Goal: Task Accomplishment & Management: Manage account settings

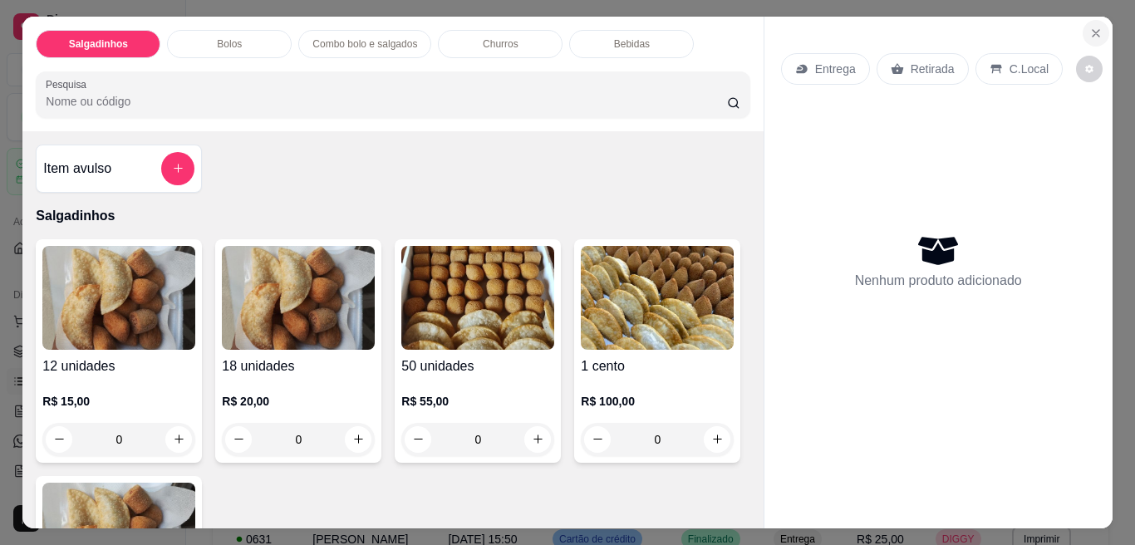
click at [1082, 31] on button "Close" at bounding box center [1095, 33] width 27 height 27
click at [1077, 31] on span "PDV - Lançar pedido" at bounding box center [1041, 33] width 108 height 18
click at [1089, 27] on icon "Close" at bounding box center [1095, 33] width 13 height 13
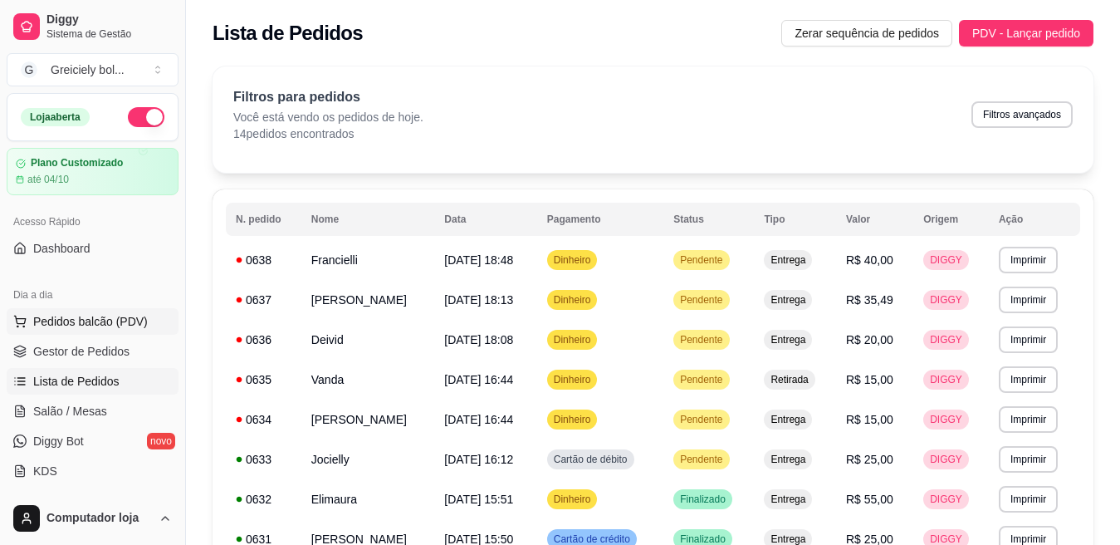
click at [116, 326] on span "Pedidos balcão (PDV)" at bounding box center [90, 321] width 115 height 17
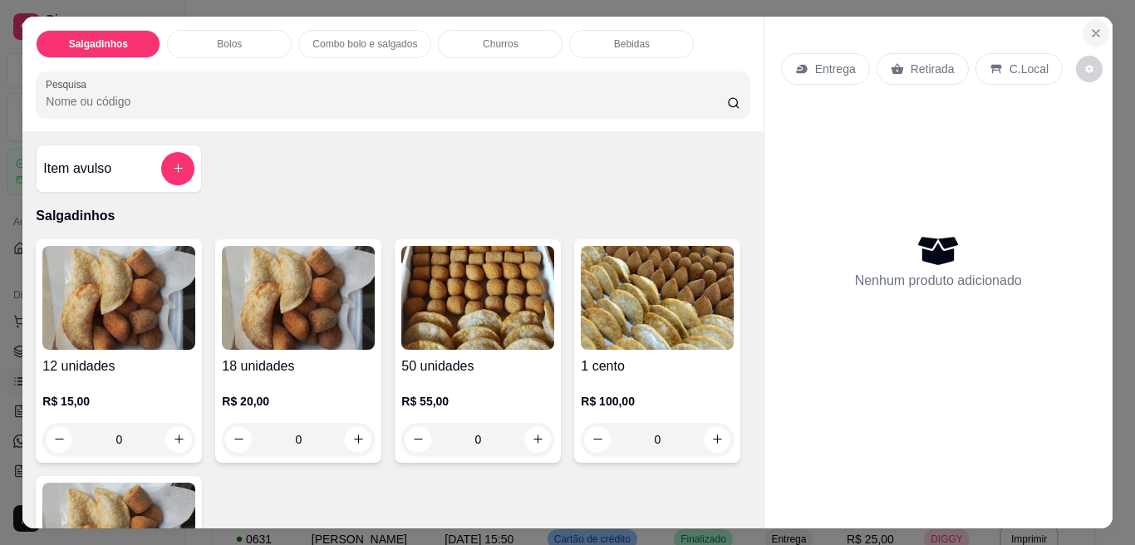
click at [1089, 27] on icon "Close" at bounding box center [1095, 33] width 13 height 13
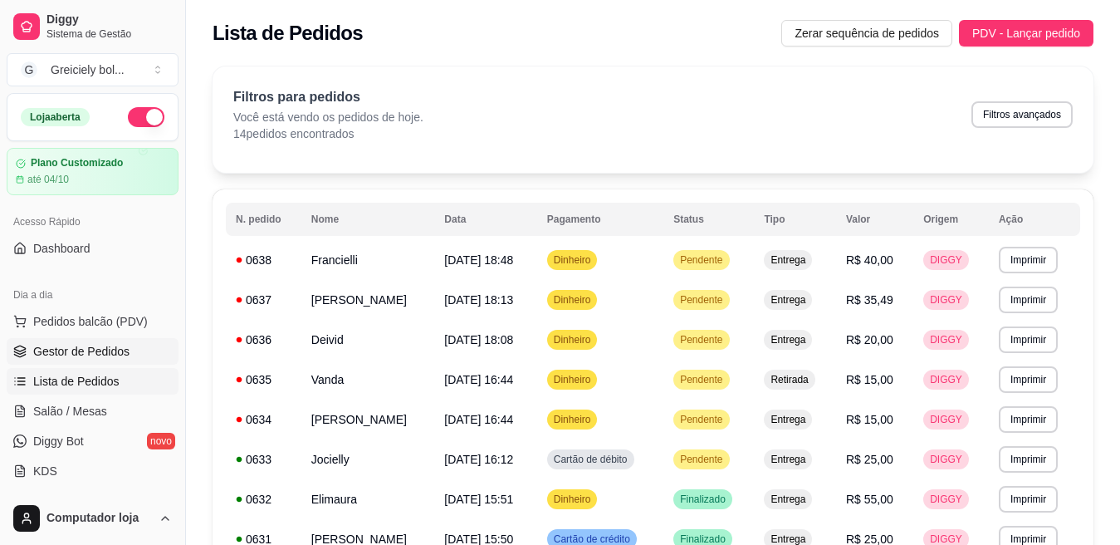
click at [76, 346] on span "Gestor de Pedidos" at bounding box center [81, 351] width 96 height 17
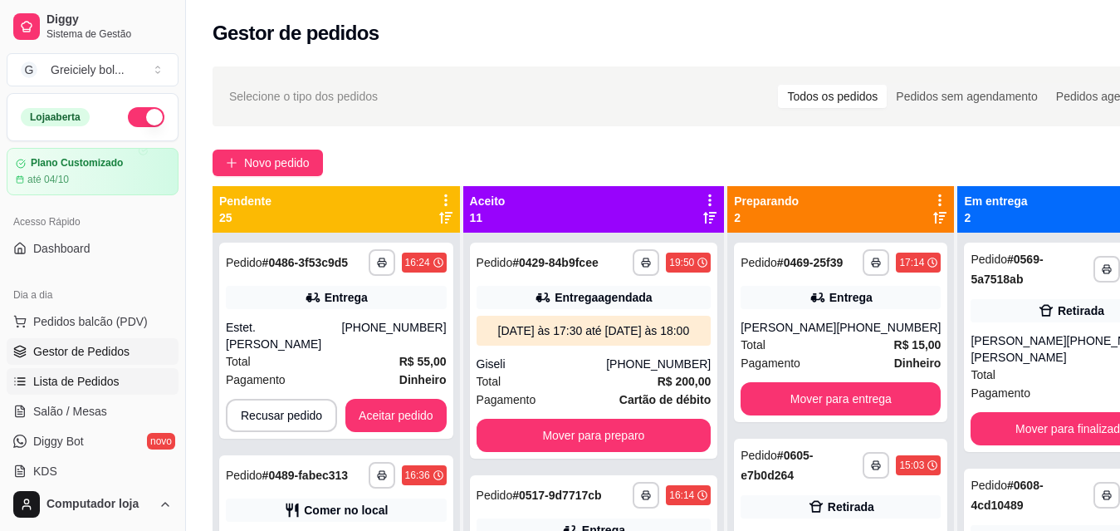
click at [63, 376] on span "Lista de Pedidos" at bounding box center [76, 381] width 86 height 17
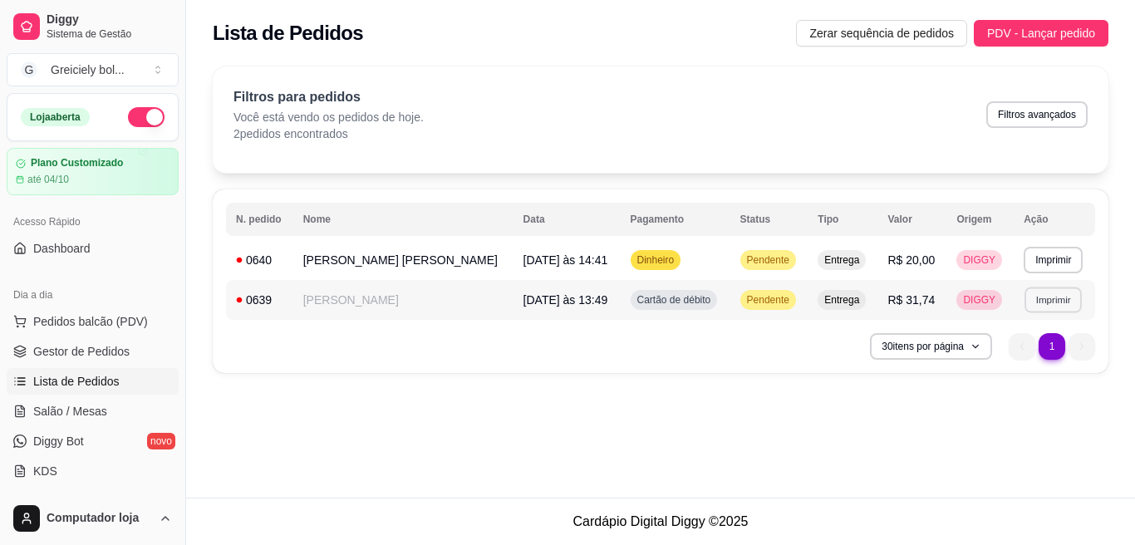
click at [1051, 300] on button "Imprimir" at bounding box center [1052, 300] width 57 height 26
click at [1017, 359] on button "IMPRESSORA" at bounding box center [1019, 358] width 116 height 26
click at [1049, 261] on button "Imprimir" at bounding box center [1052, 260] width 59 height 27
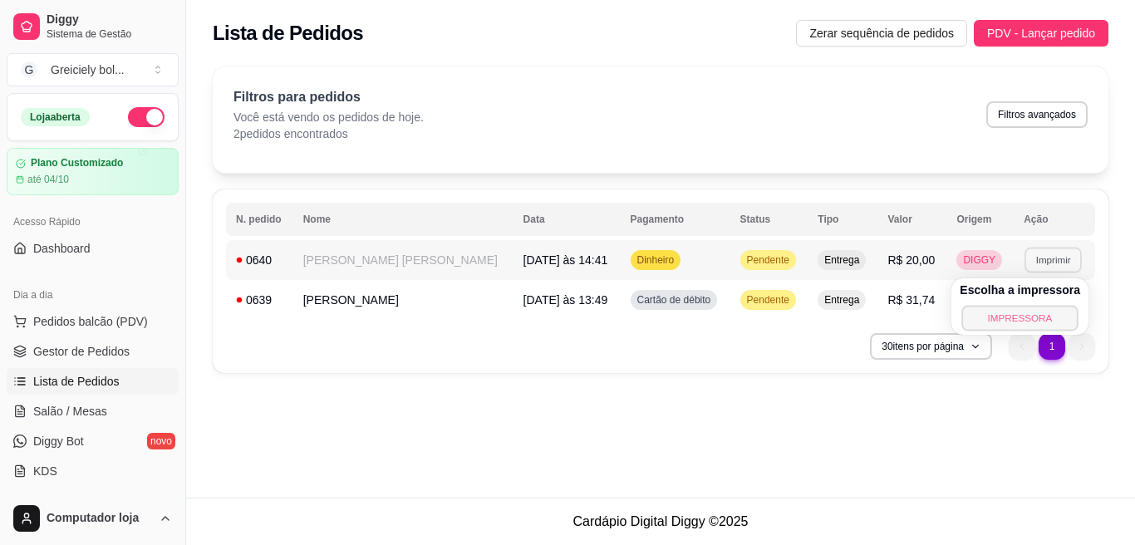
click at [1010, 314] on button "IMPRESSORA" at bounding box center [1019, 318] width 116 height 26
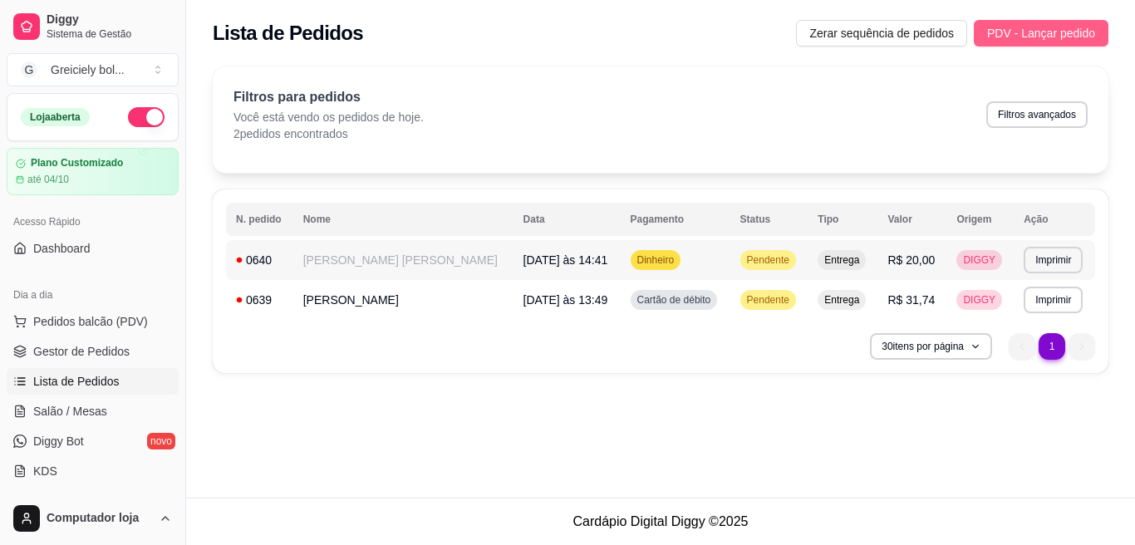
click at [1013, 41] on span "PDV - Lançar pedido" at bounding box center [1041, 33] width 108 height 18
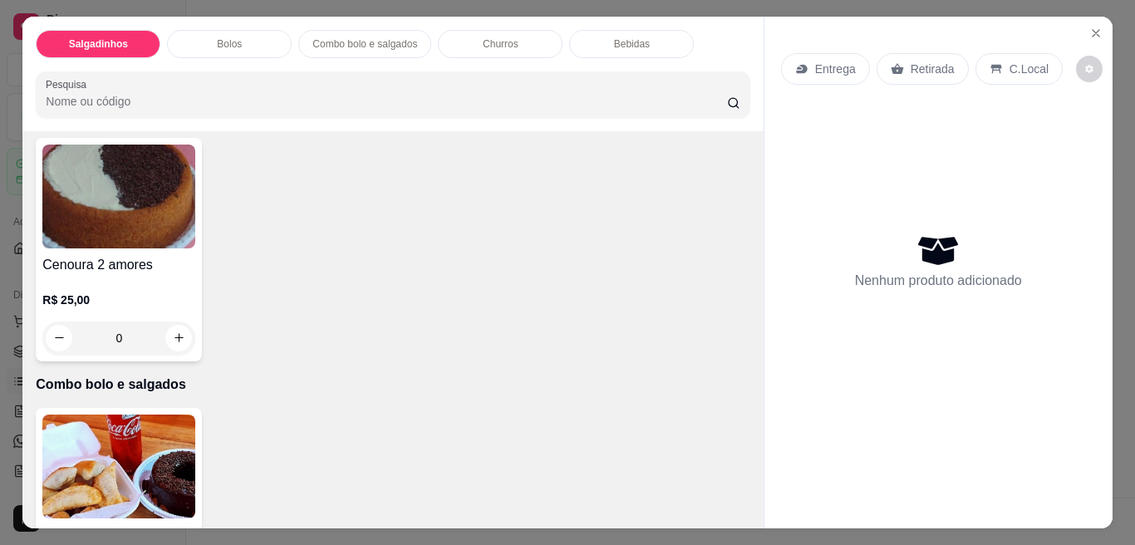
scroll to position [888, 0]
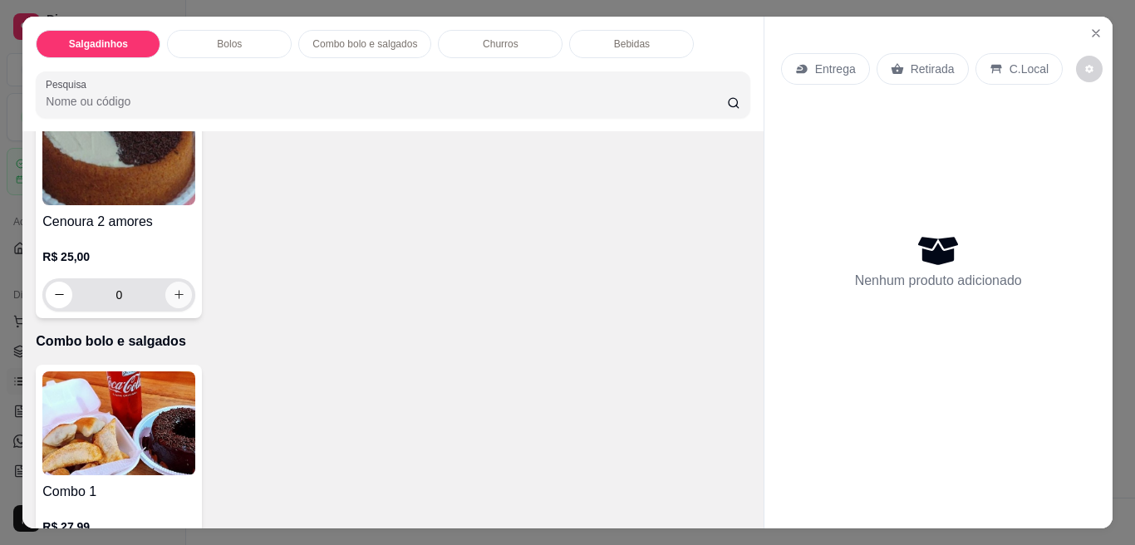
click at [192, 295] on button "increase-product-quantity" at bounding box center [178, 295] width 27 height 27
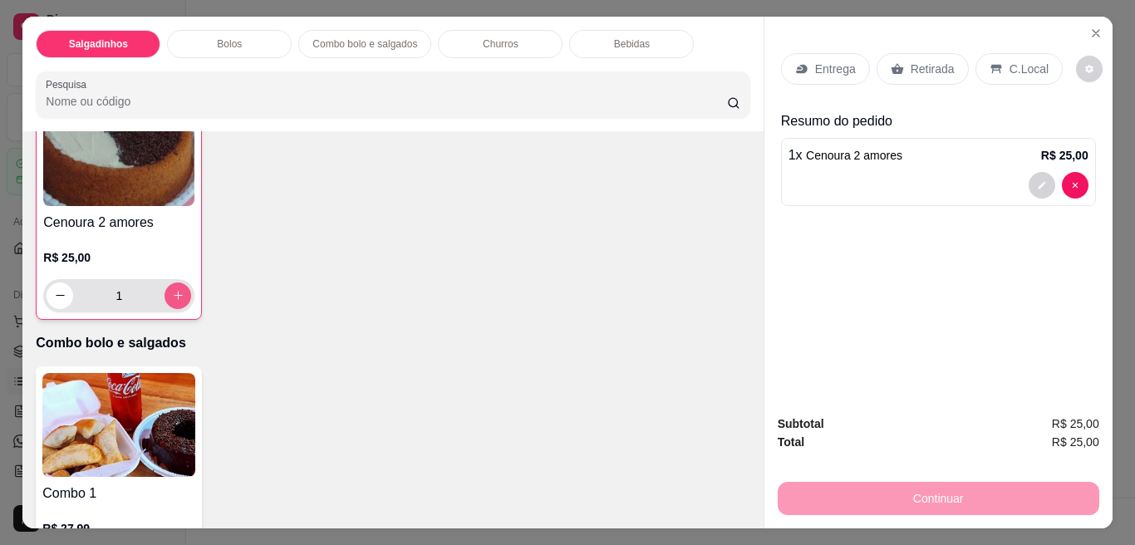
type input "1"
click at [1082, 27] on button "Close" at bounding box center [1095, 33] width 27 height 27
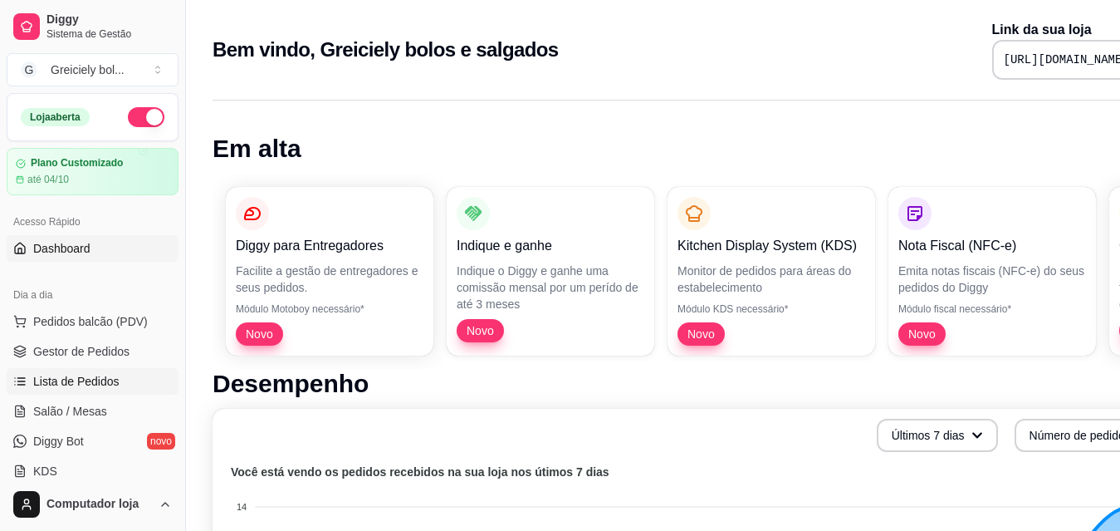
click at [53, 375] on span "Lista de Pedidos" at bounding box center [76, 381] width 86 height 17
